Goal: Transaction & Acquisition: Purchase product/service

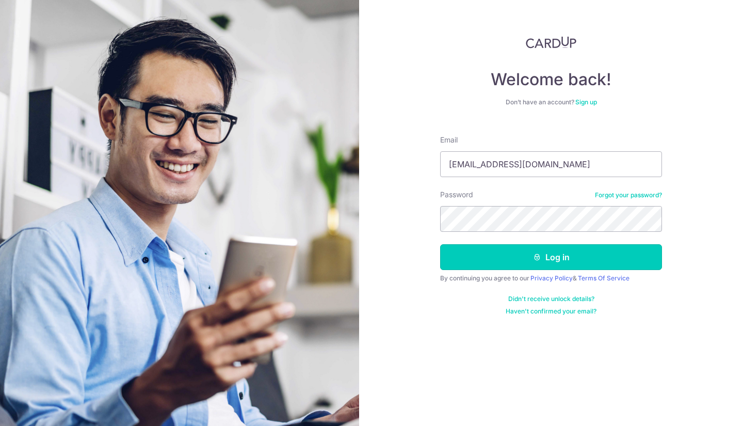
click at [499, 255] on button "Log in" at bounding box center [551, 257] width 222 height 26
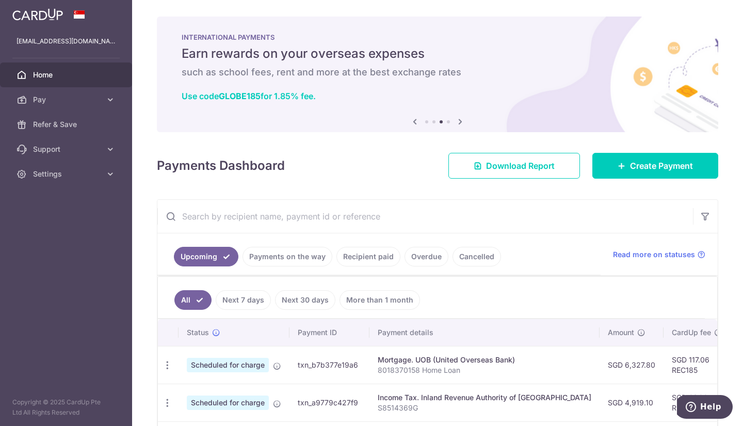
scroll to position [1, 0]
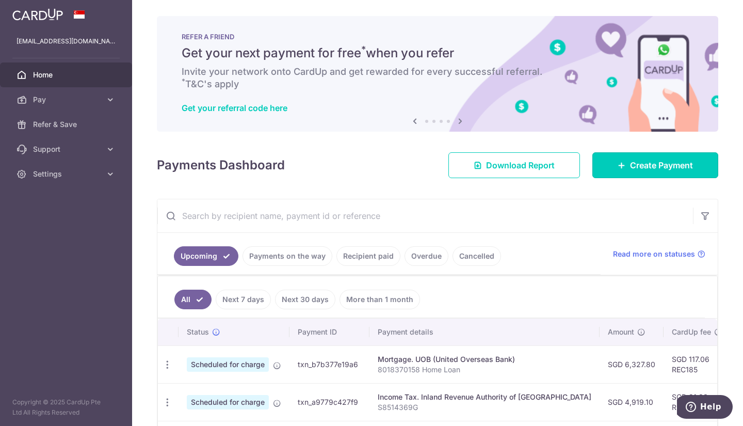
click at [646, 157] on link "Create Payment" at bounding box center [655, 165] width 126 height 26
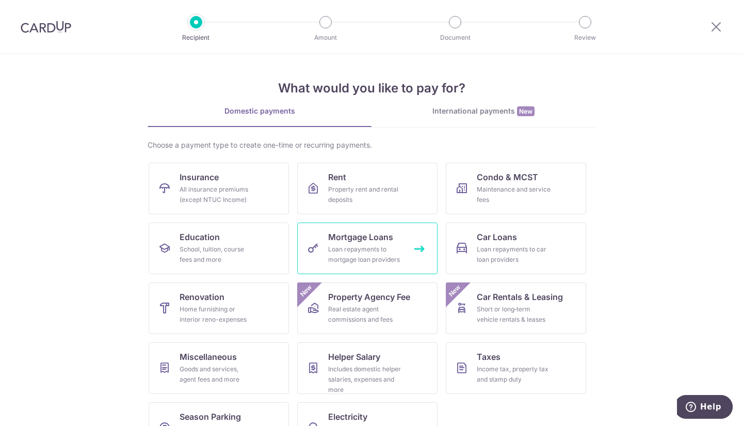
click at [377, 245] on div "Loan repayments to mortgage loan providers" at bounding box center [365, 254] width 74 height 21
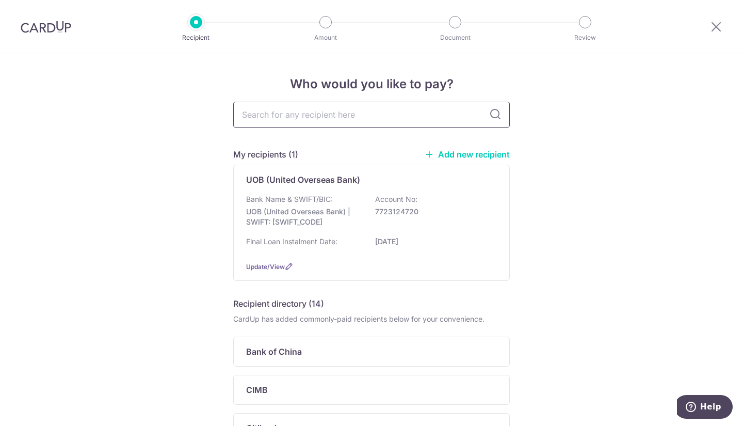
click at [417, 119] on input "text" at bounding box center [371, 115] width 277 height 26
type input "eb"
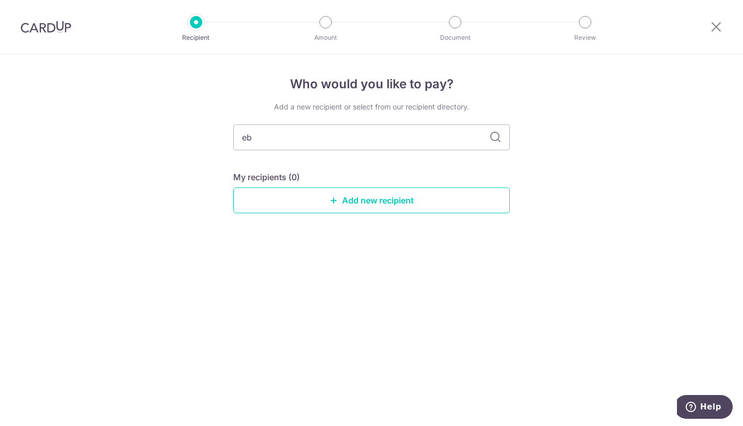
type input "e"
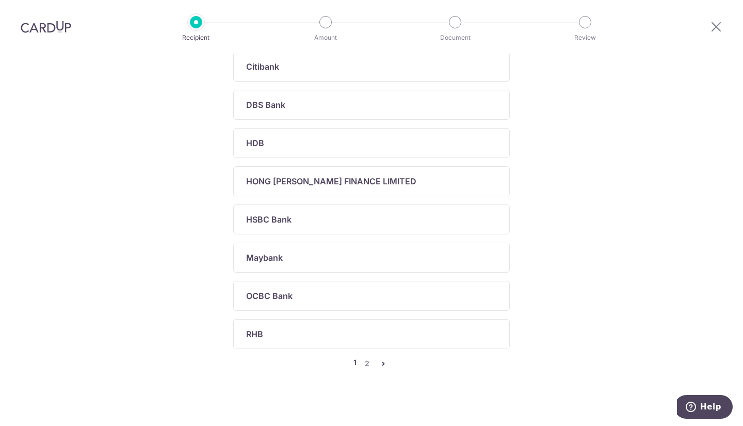
scroll to position [366, 0]
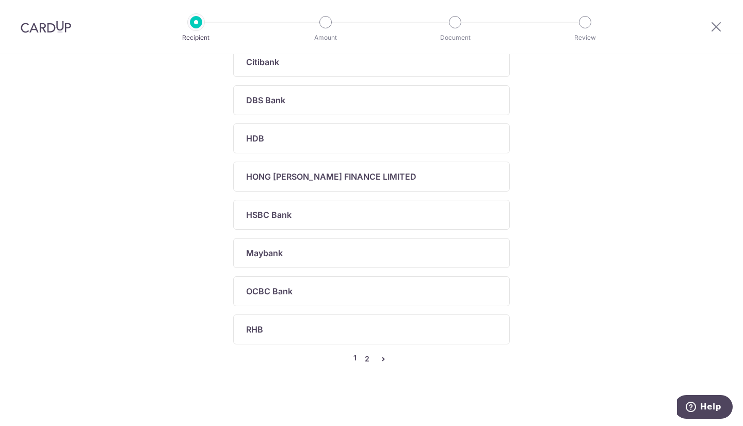
click at [366, 359] on link "2" at bounding box center [367, 358] width 12 height 12
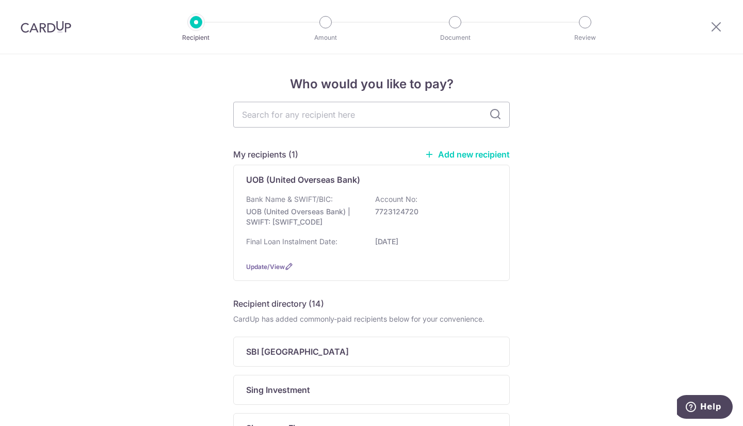
click at [497, 154] on link "Add new recipient" at bounding box center [467, 154] width 85 height 10
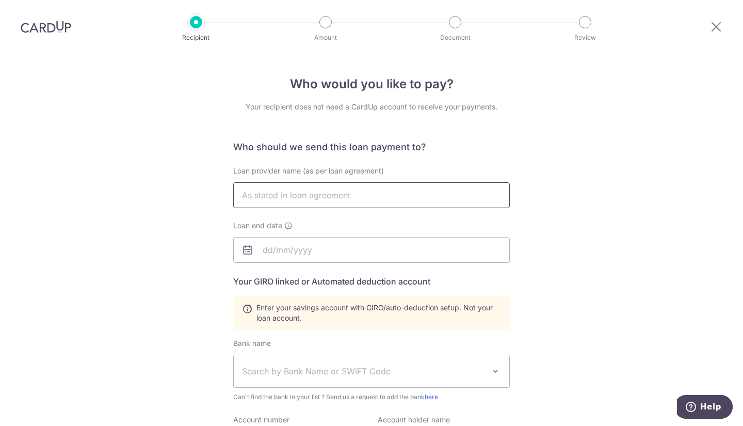
click at [352, 189] on input "text" at bounding box center [371, 195] width 277 height 26
